Goal: Find specific page/section: Locate a particular part of the current website

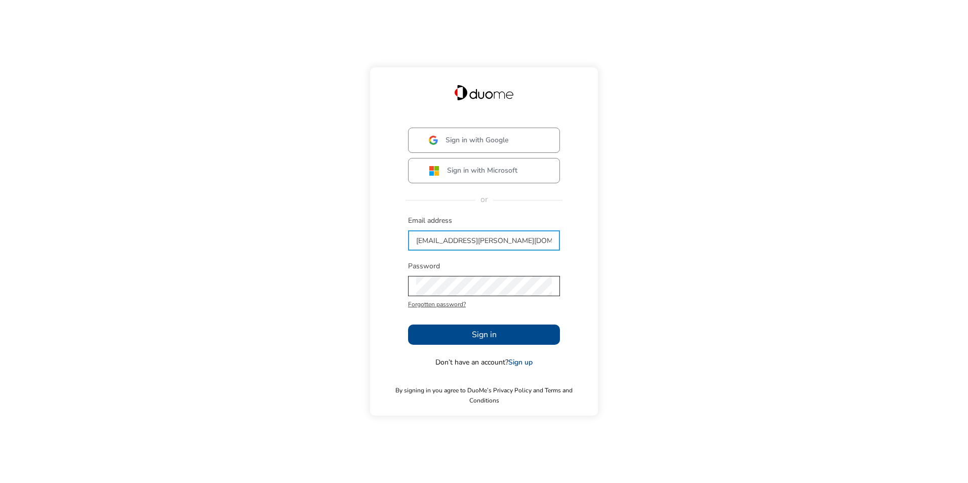
type input "[EMAIL_ADDRESS][PERSON_NAME][DOMAIN_NAME]"
click at [454, 338] on button "Sign in" at bounding box center [484, 335] width 152 height 20
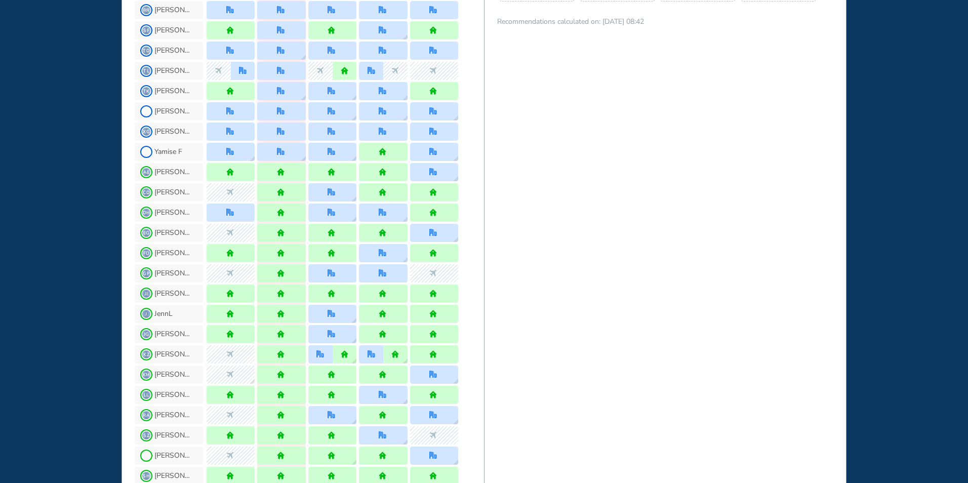
scroll to position [709, 0]
click at [164, 454] on span "[PERSON_NAME]" at bounding box center [173, 455] width 38 height 8
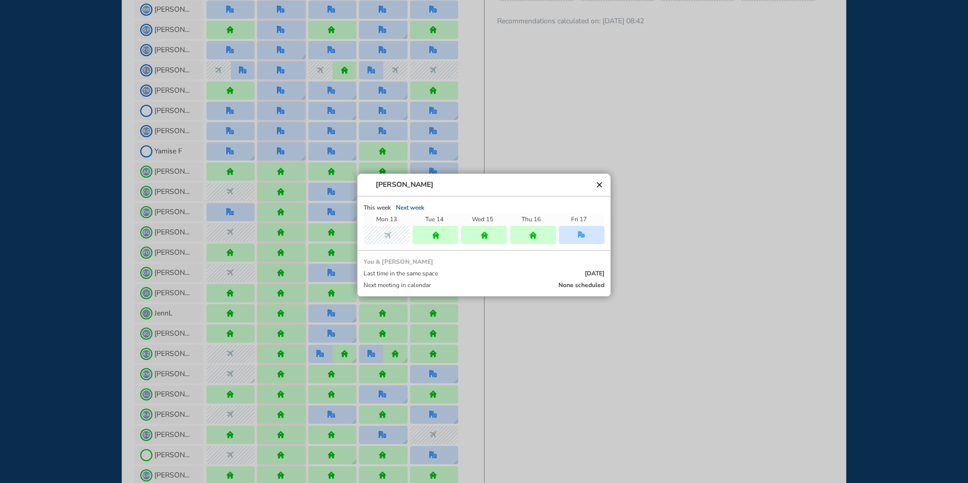
click at [391, 185] on span "[PERSON_NAME]" at bounding box center [405, 185] width 58 height 8
click at [368, 187] on span at bounding box center [368, 185] width 8 height 8
click at [151, 455] on div at bounding box center [484, 241] width 968 height 483
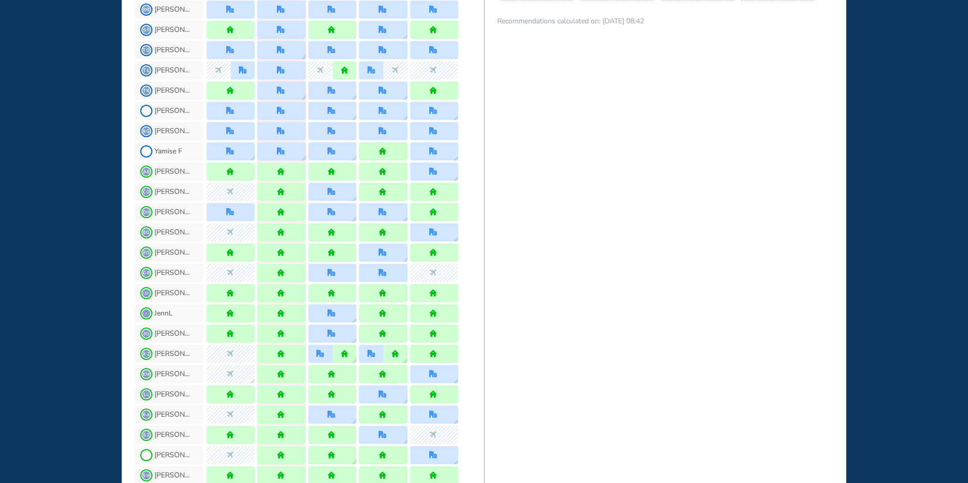
click at [145, 455] on span at bounding box center [146, 455] width 8 height 8
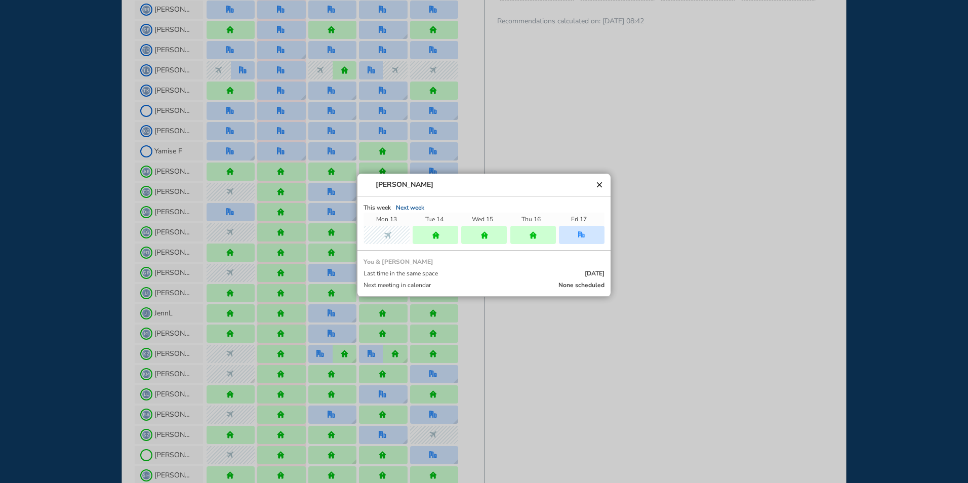
click at [600, 183] on button "clear" at bounding box center [600, 185] width 10 height 10
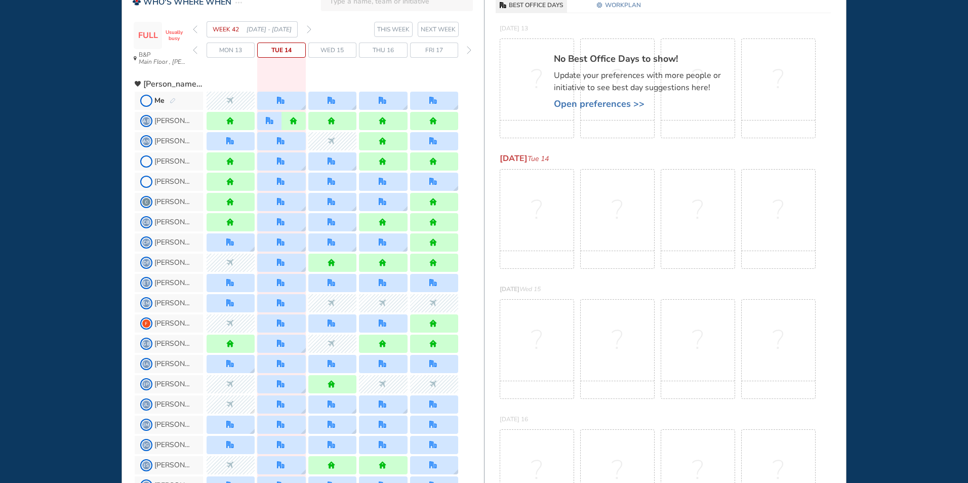
scroll to position [0, 0]
